Goal: Find specific page/section: Find specific page/section

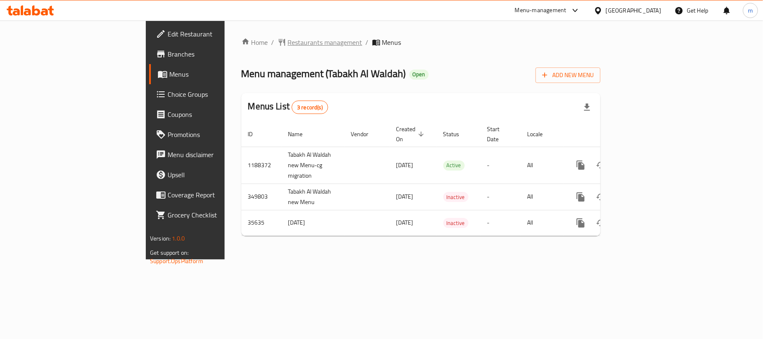
click at [288, 47] on span "Restaurants management" at bounding box center [325, 42] width 75 height 10
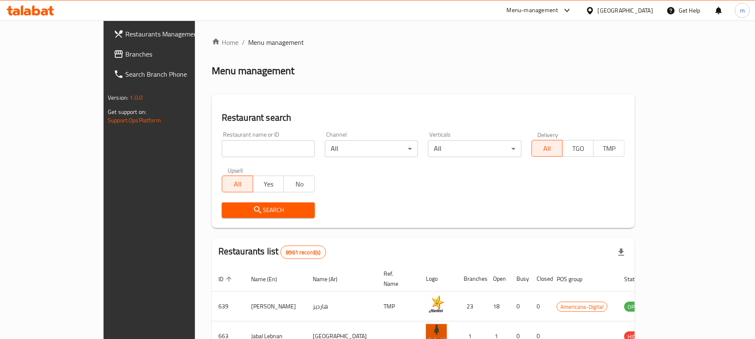
click at [222, 148] on input "search" at bounding box center [268, 148] width 93 height 17
paste input "18420"
type input "18420"
click button "Search" at bounding box center [268, 210] width 93 height 16
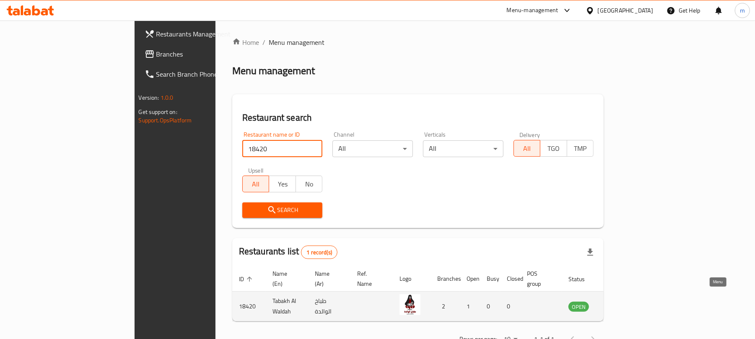
click at [622, 303] on icon "enhanced table" at bounding box center [617, 306] width 9 height 7
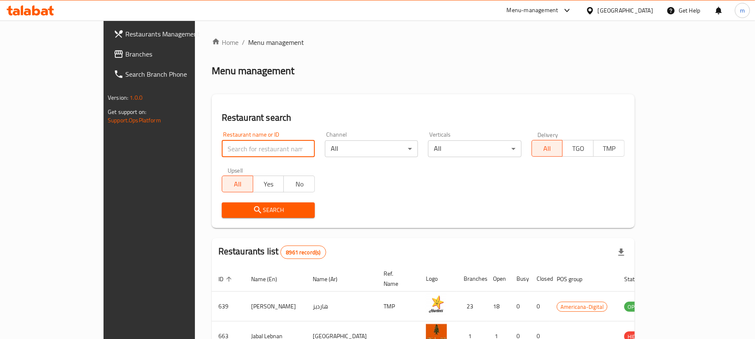
click at [256, 146] on input "search" at bounding box center [268, 148] width 93 height 17
paste input "18420"
type input "18420"
